Goal: Task Accomplishment & Management: Use online tool/utility

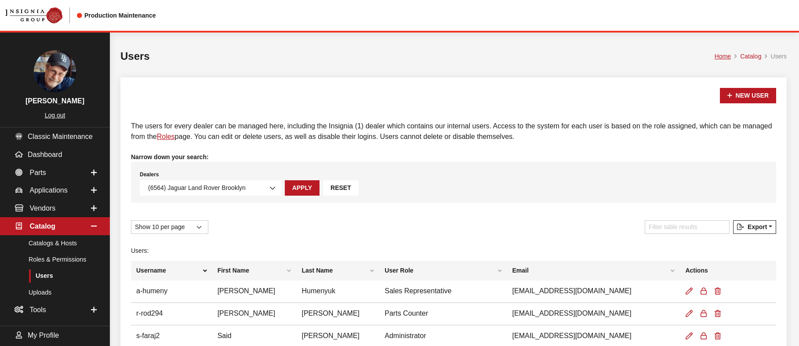
select select "6564"
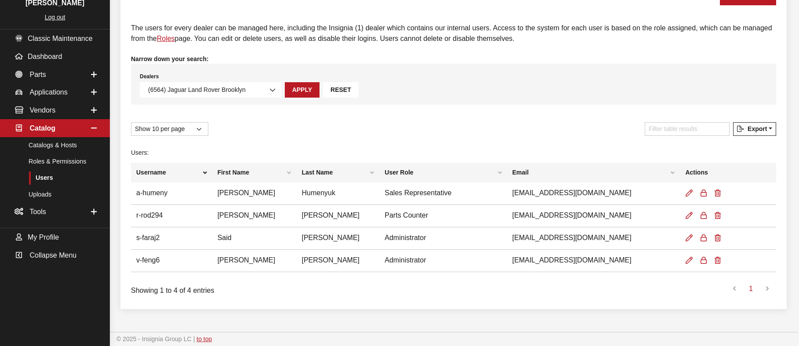
click at [283, 10] on div "New User" at bounding box center [454, 6] width 656 height 33
